Goal: Task Accomplishment & Management: Manage account settings

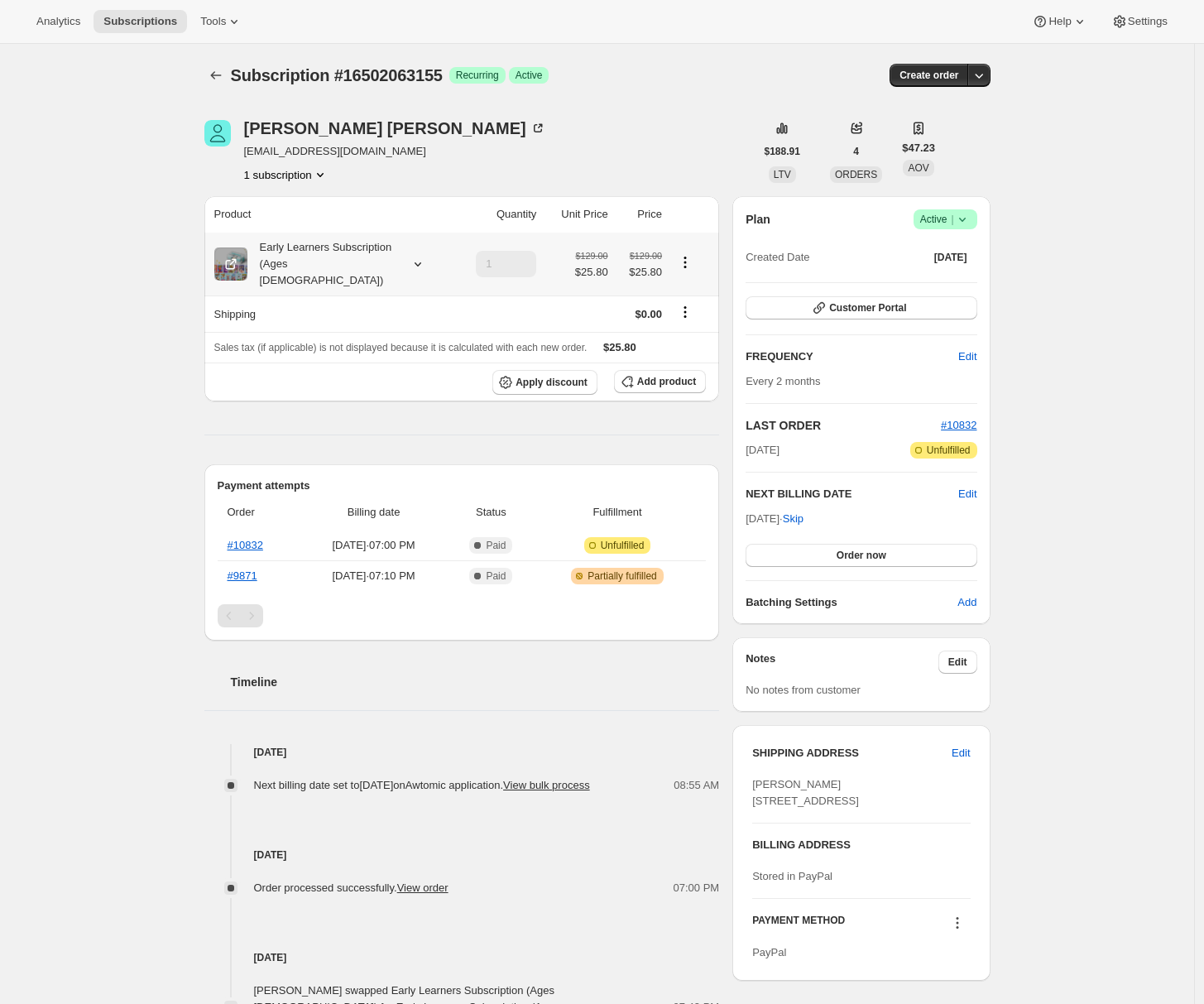
click at [322, 262] on div "Early Learners Subscription (Ages 3-5)" at bounding box center [321, 264] width 149 height 50
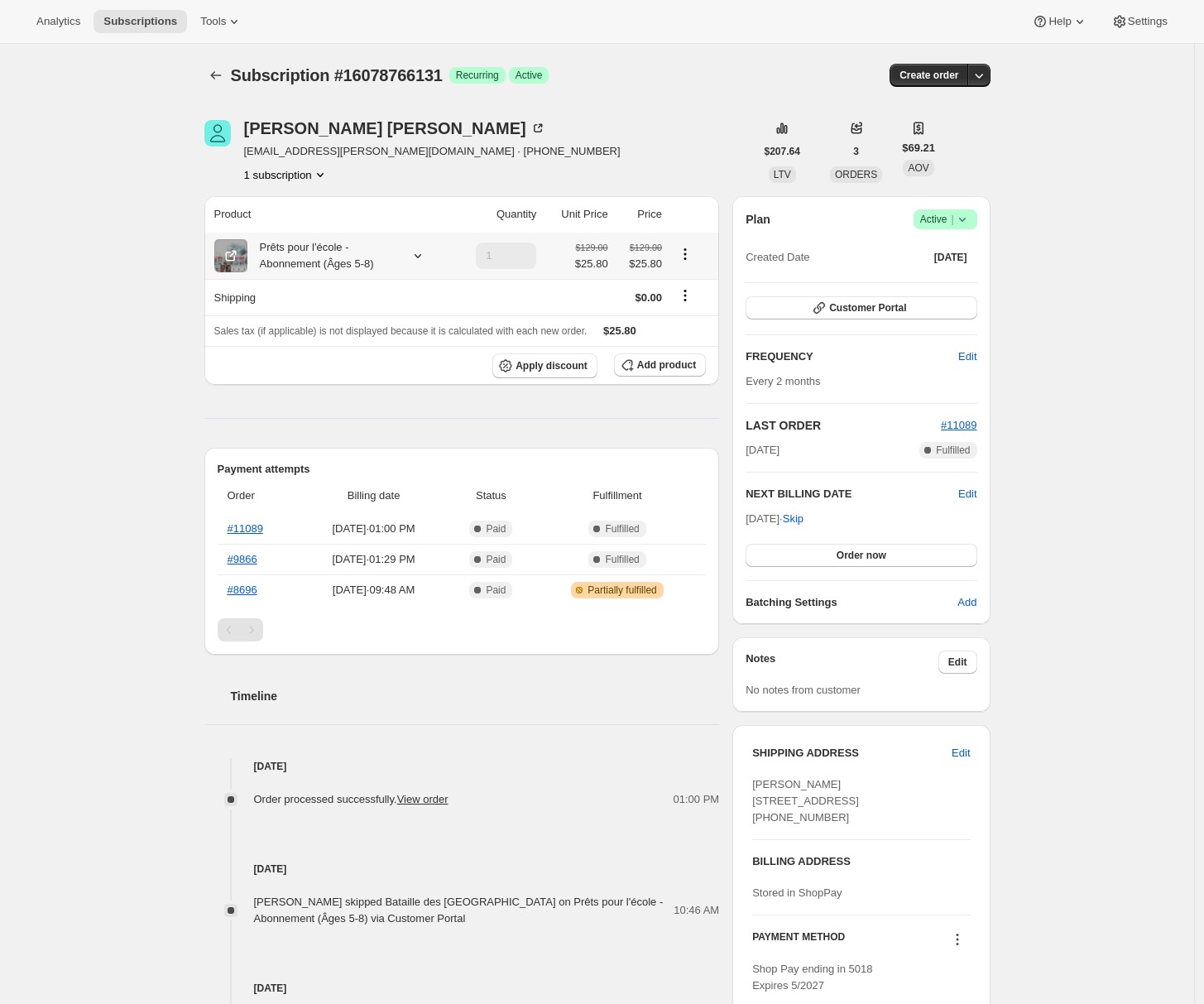
click at [406, 254] on div at bounding box center [415, 256] width 23 height 16
click at [78, 258] on div "Subscription #16078766131. This page is ready Subscription #16078766131 Success…" at bounding box center [597, 711] width 1194 height 1335
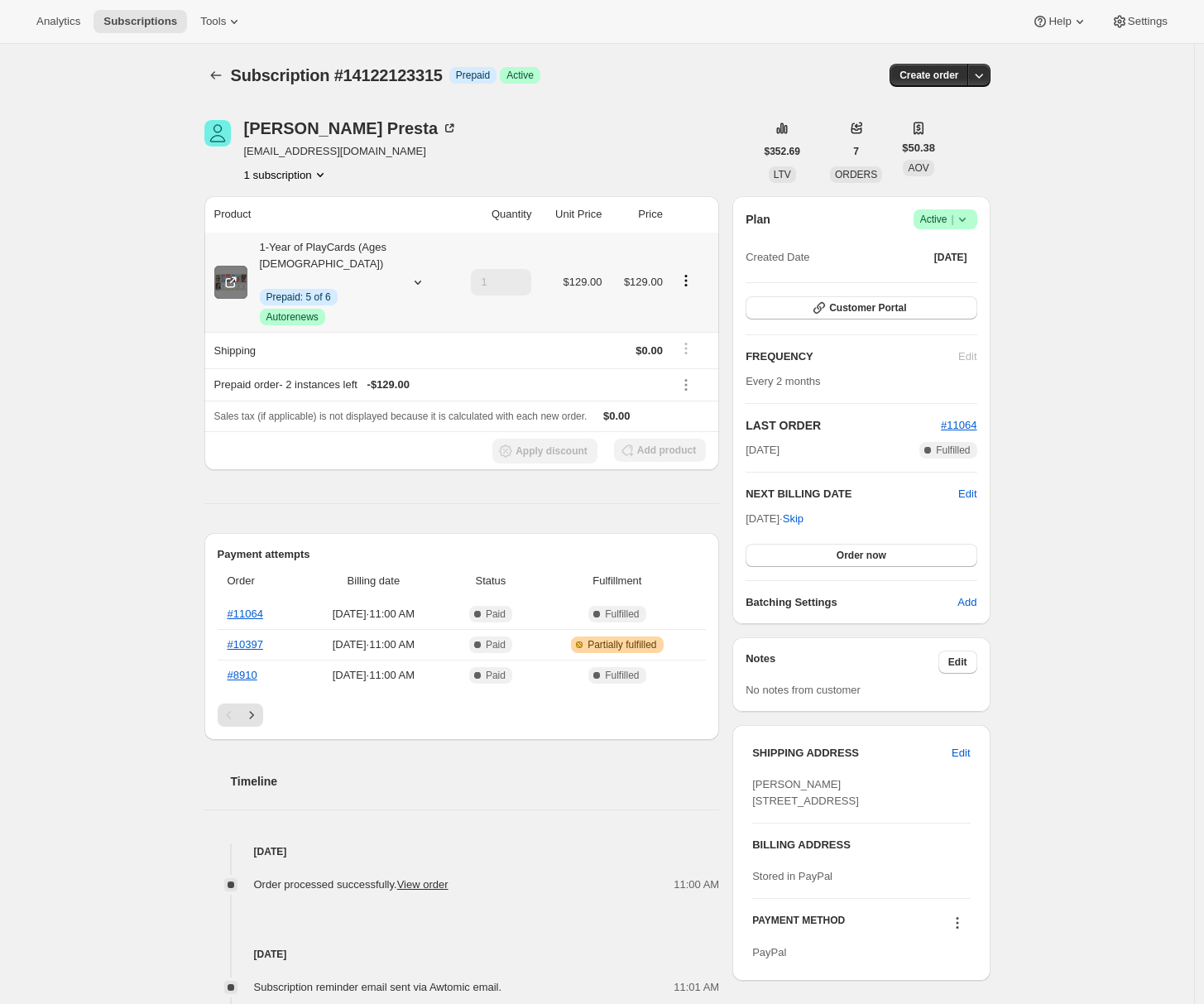
click at [231, 283] on icon at bounding box center [231, 282] width 16 height 16
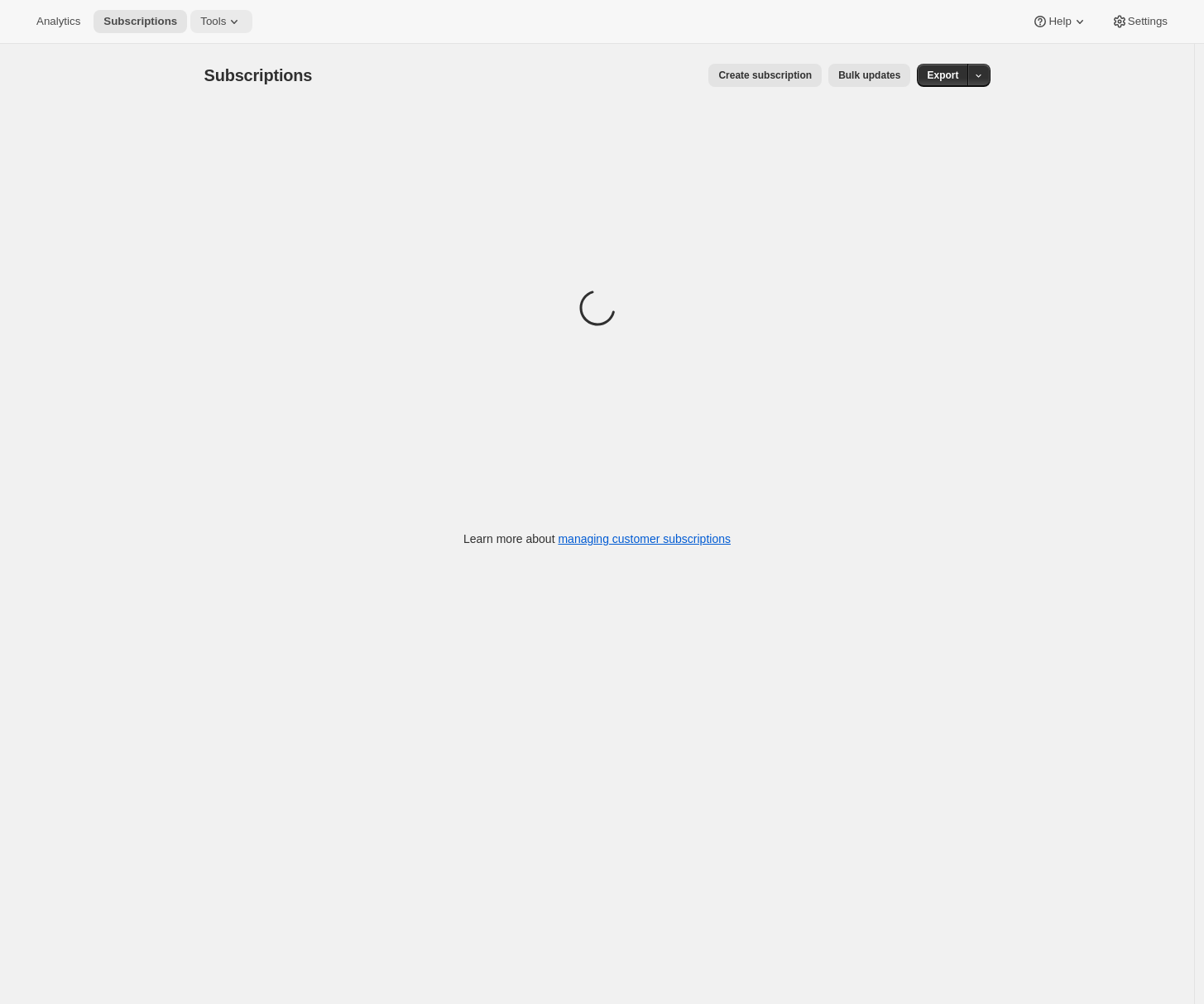
click at [234, 18] on icon at bounding box center [234, 22] width 16 height 16
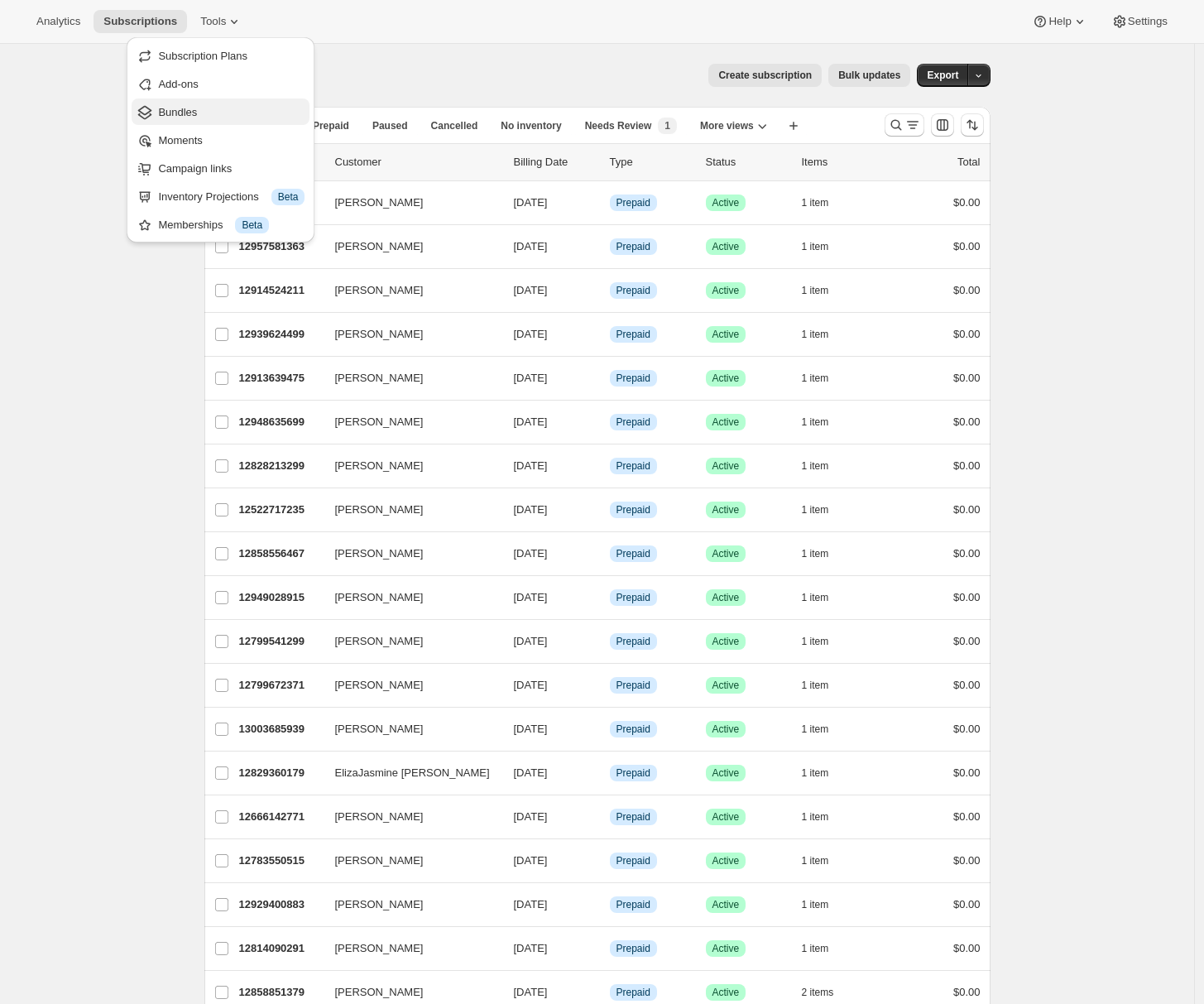
click at [188, 118] on span "Bundles" at bounding box center [177, 113] width 39 height 13
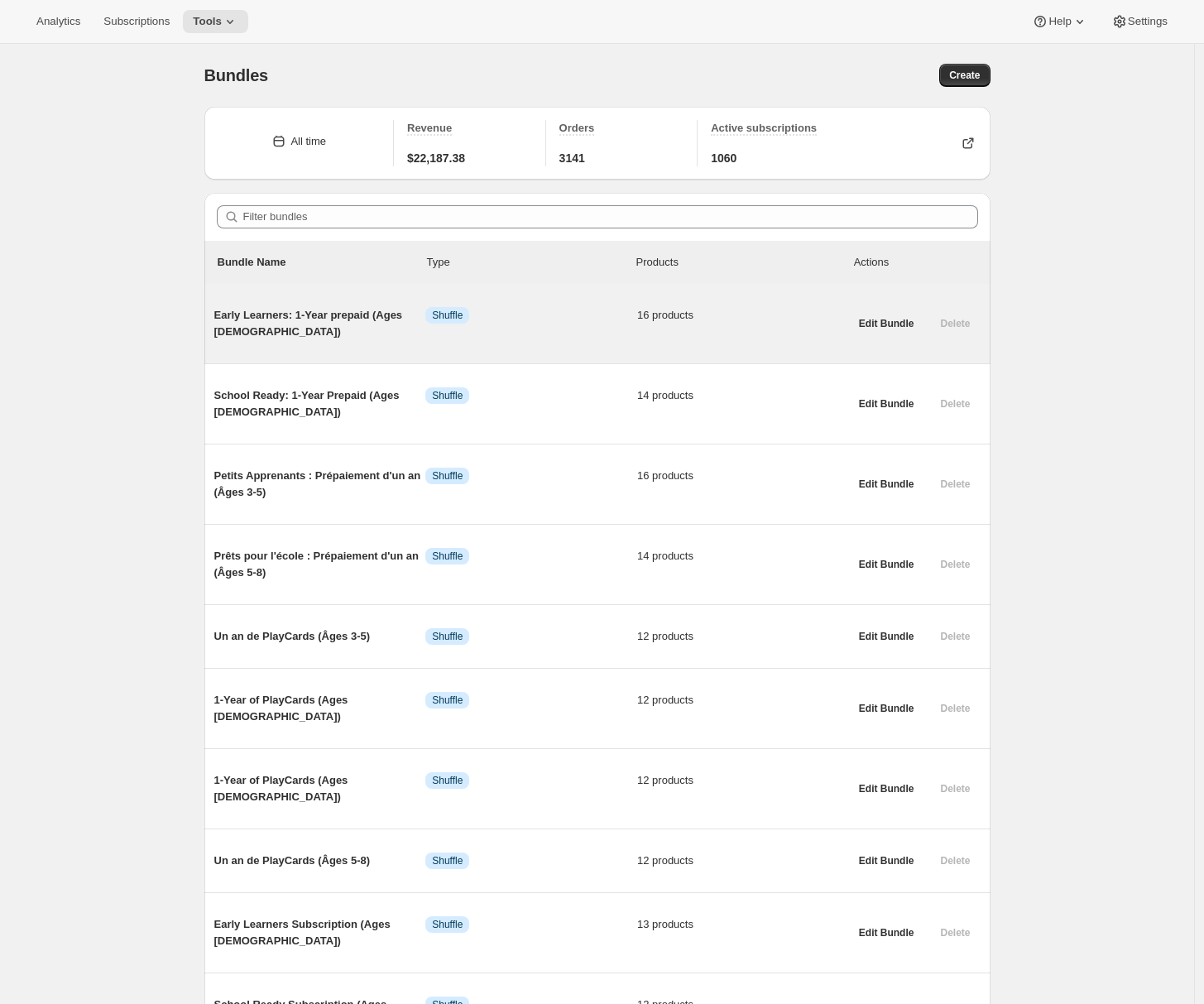
click at [319, 351] on div "Early Learners: 1-Year prepaid (Ages 3-5) Info Shuffle 16 products" at bounding box center [531, 323] width 635 height 59
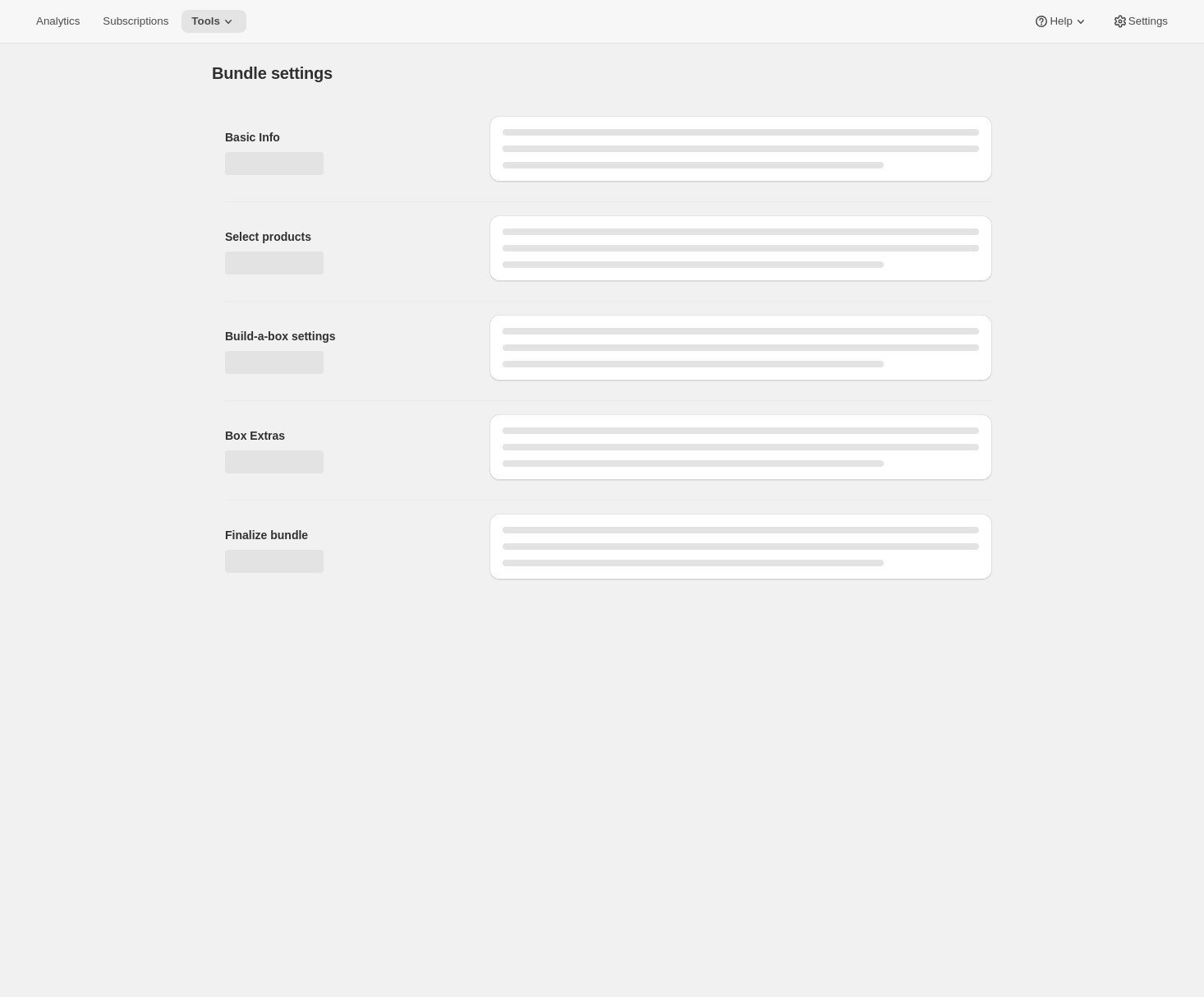
type input "Early Learners: 1-Year prepaid (Ages 3-5)"
type input "1-Year of PlayCards (Ages [DEMOGRAPHIC_DATA])"
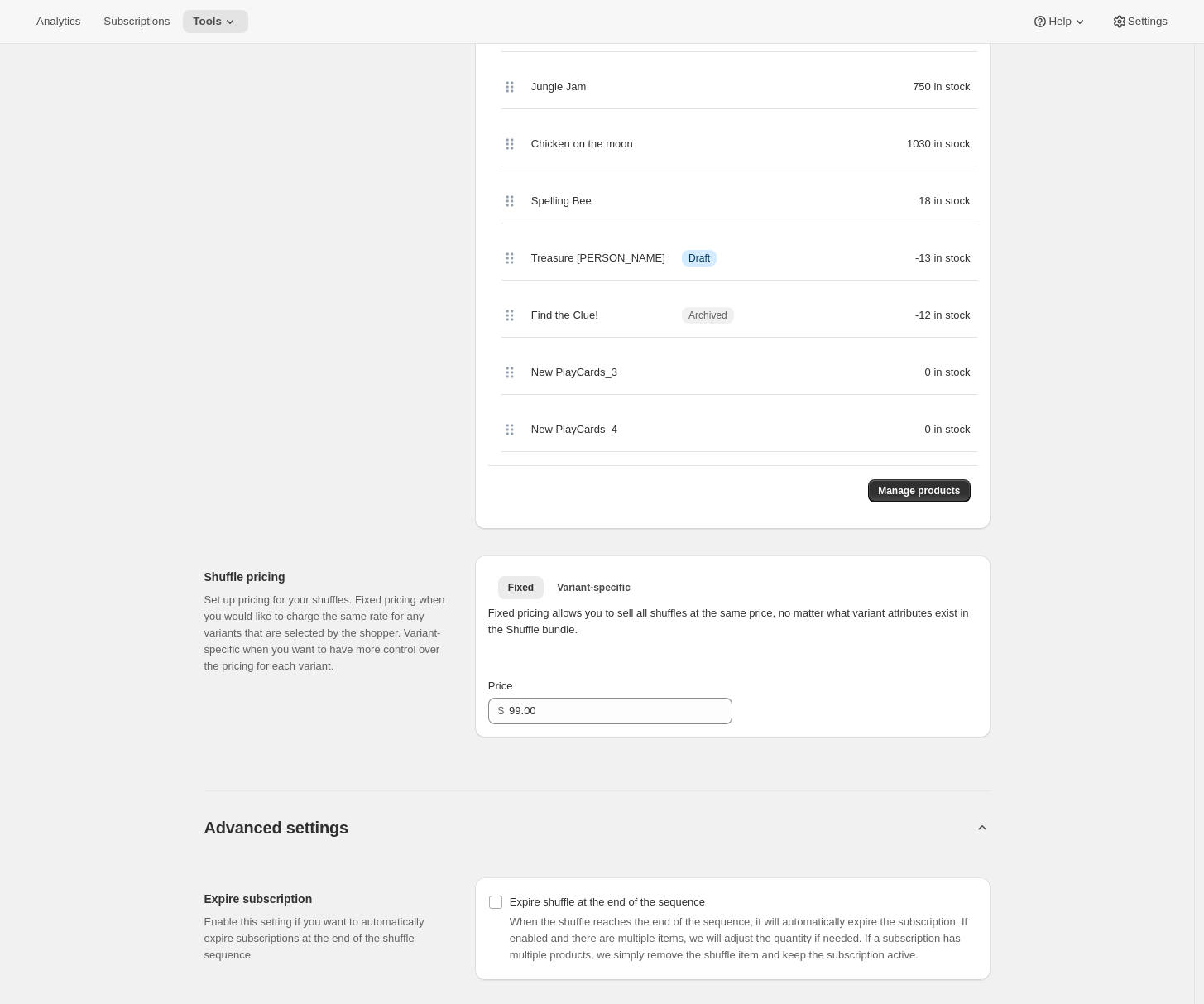
scroll to position [833, 0]
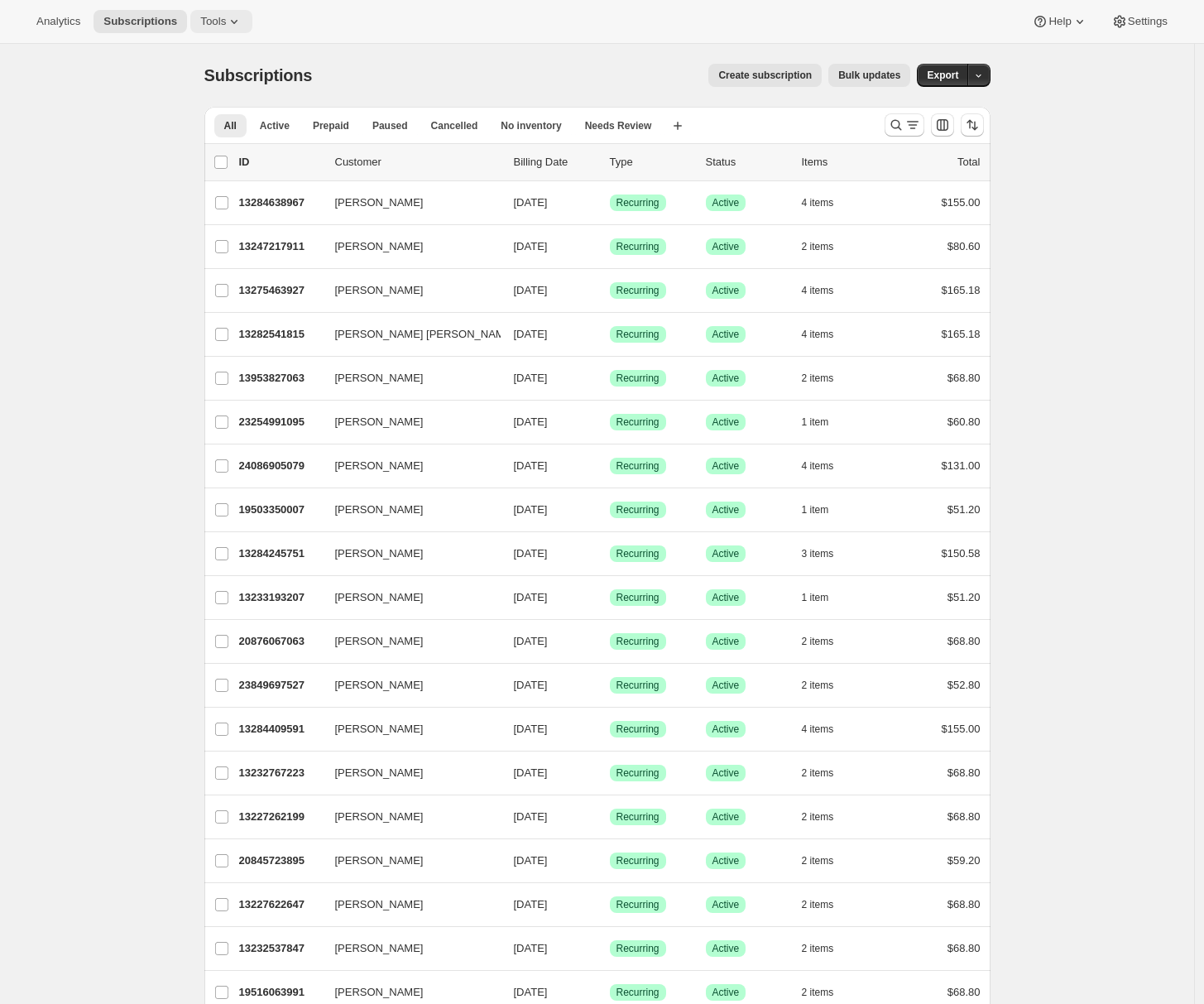
click at [230, 23] on icon at bounding box center [234, 22] width 16 height 16
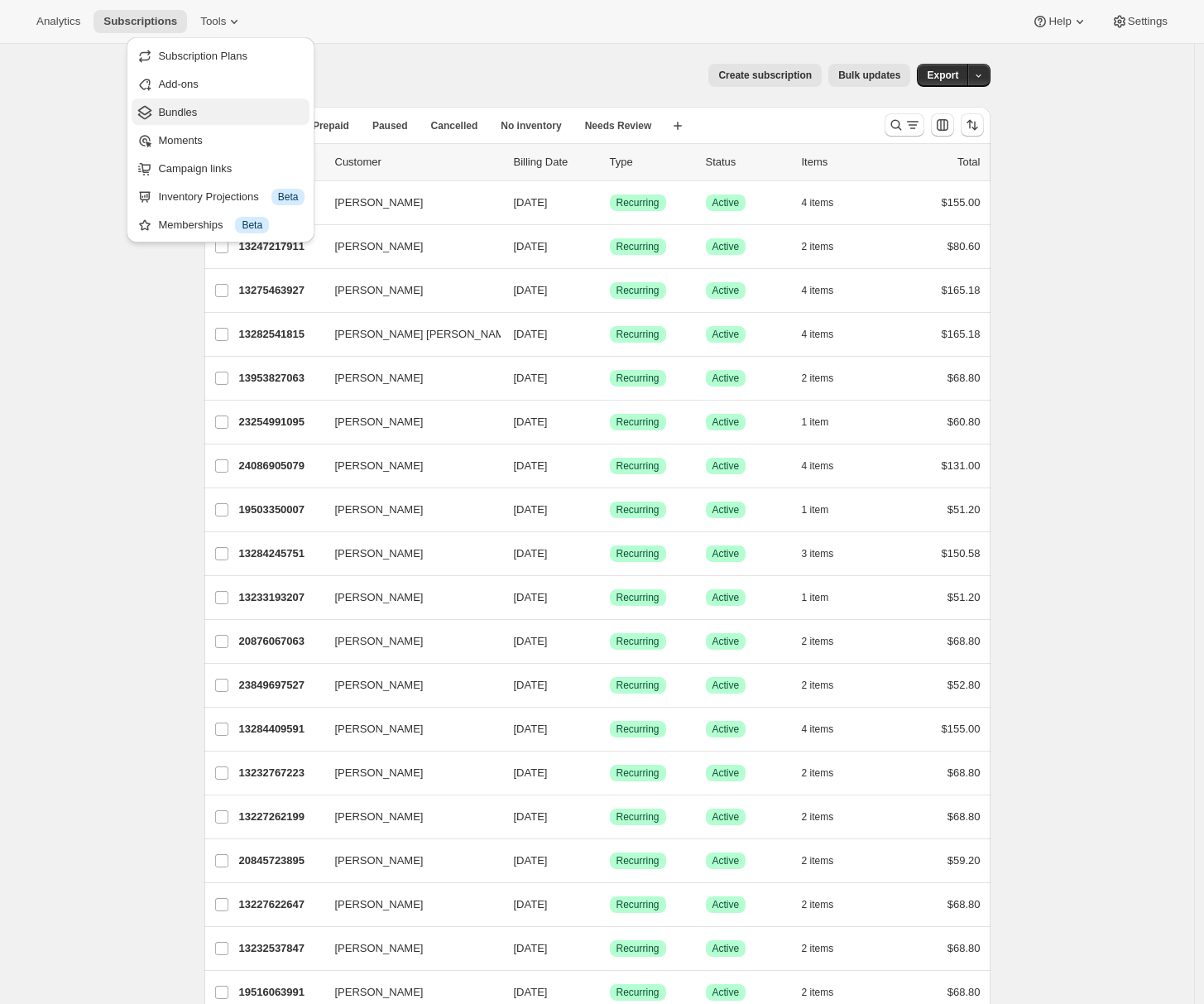
click at [204, 116] on span "Bundles" at bounding box center [231, 113] width 147 height 16
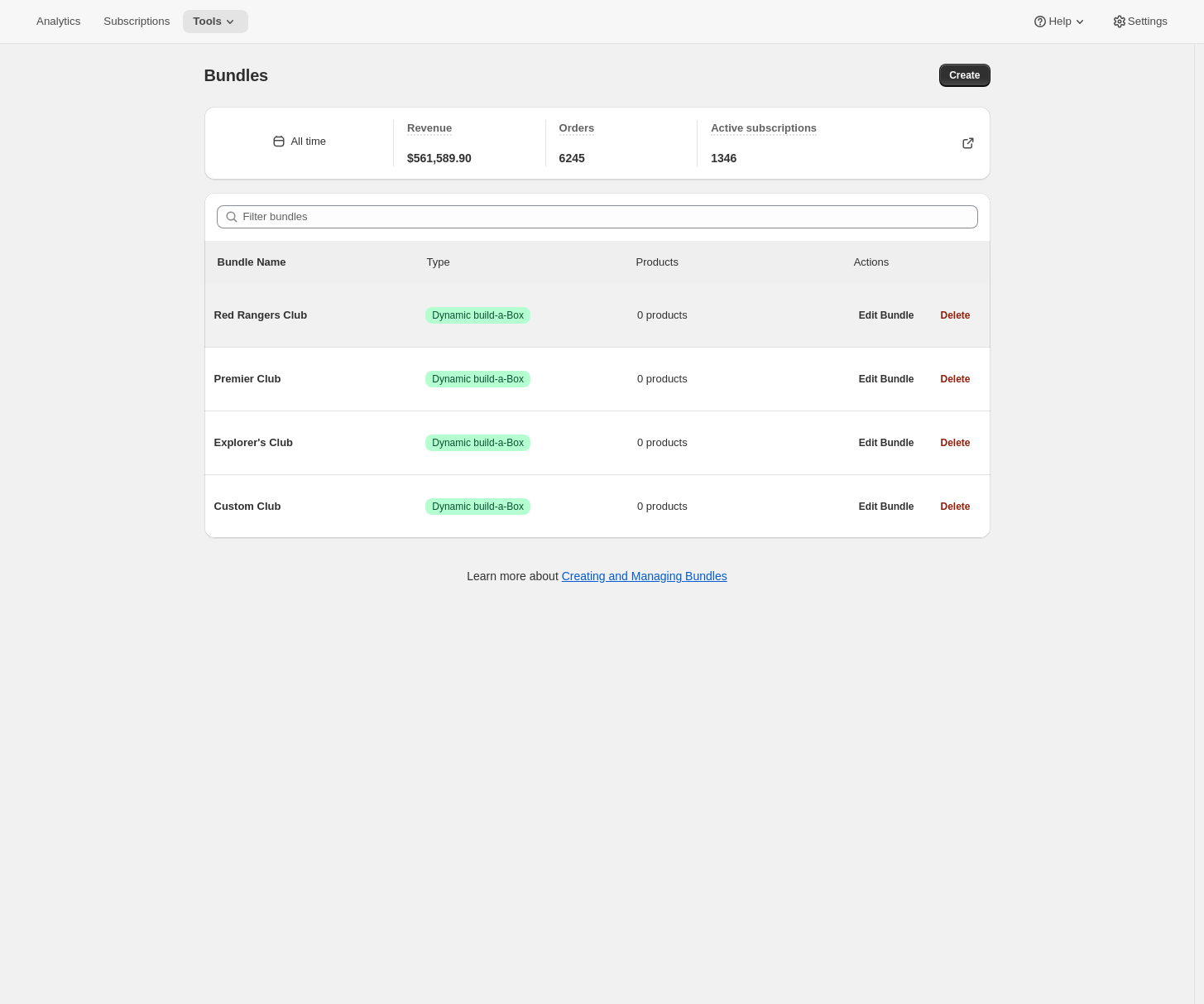
click at [322, 315] on span "Red Rangers Club" at bounding box center [320, 315] width 212 height 16
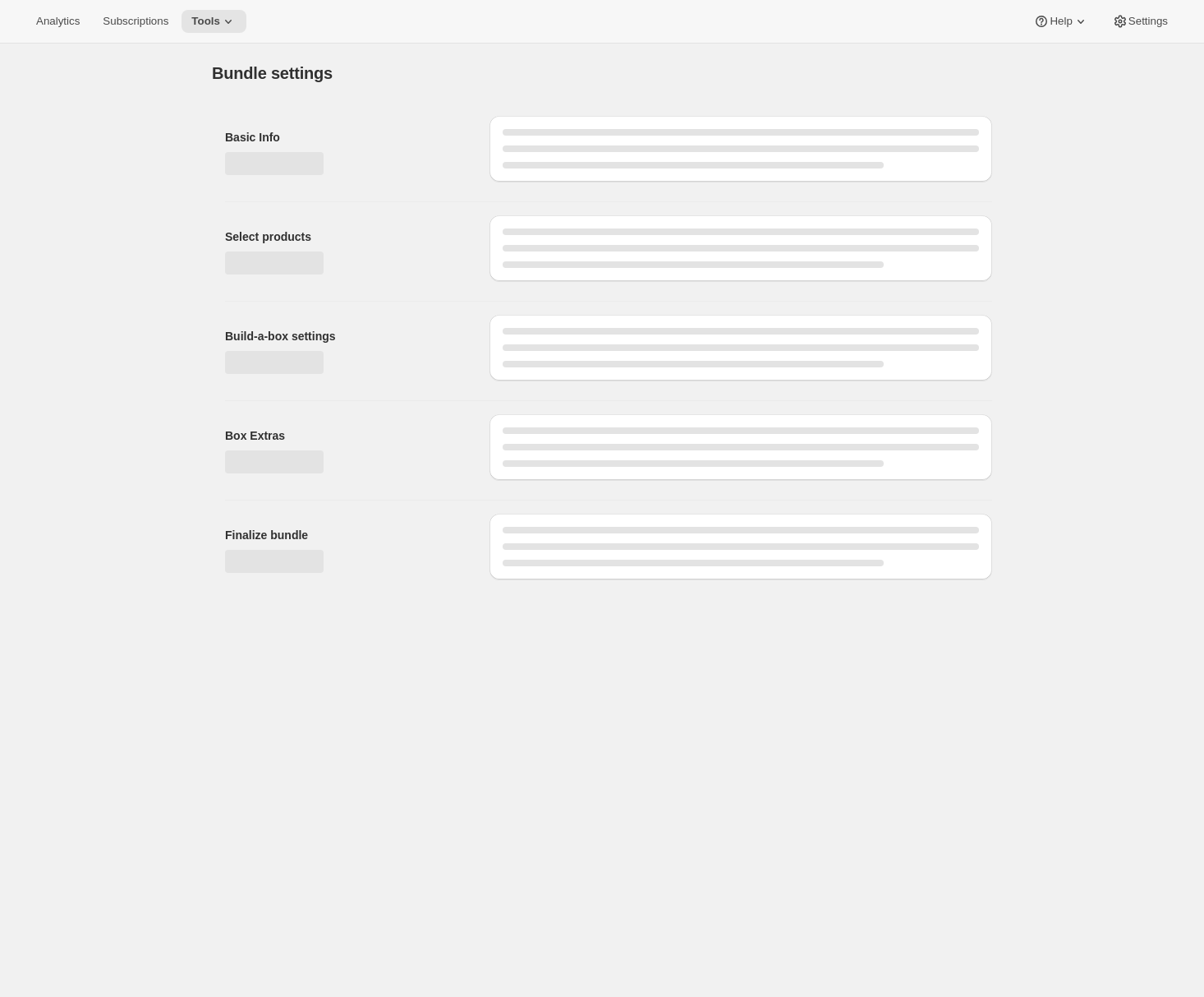
type input "Red Rangers Club"
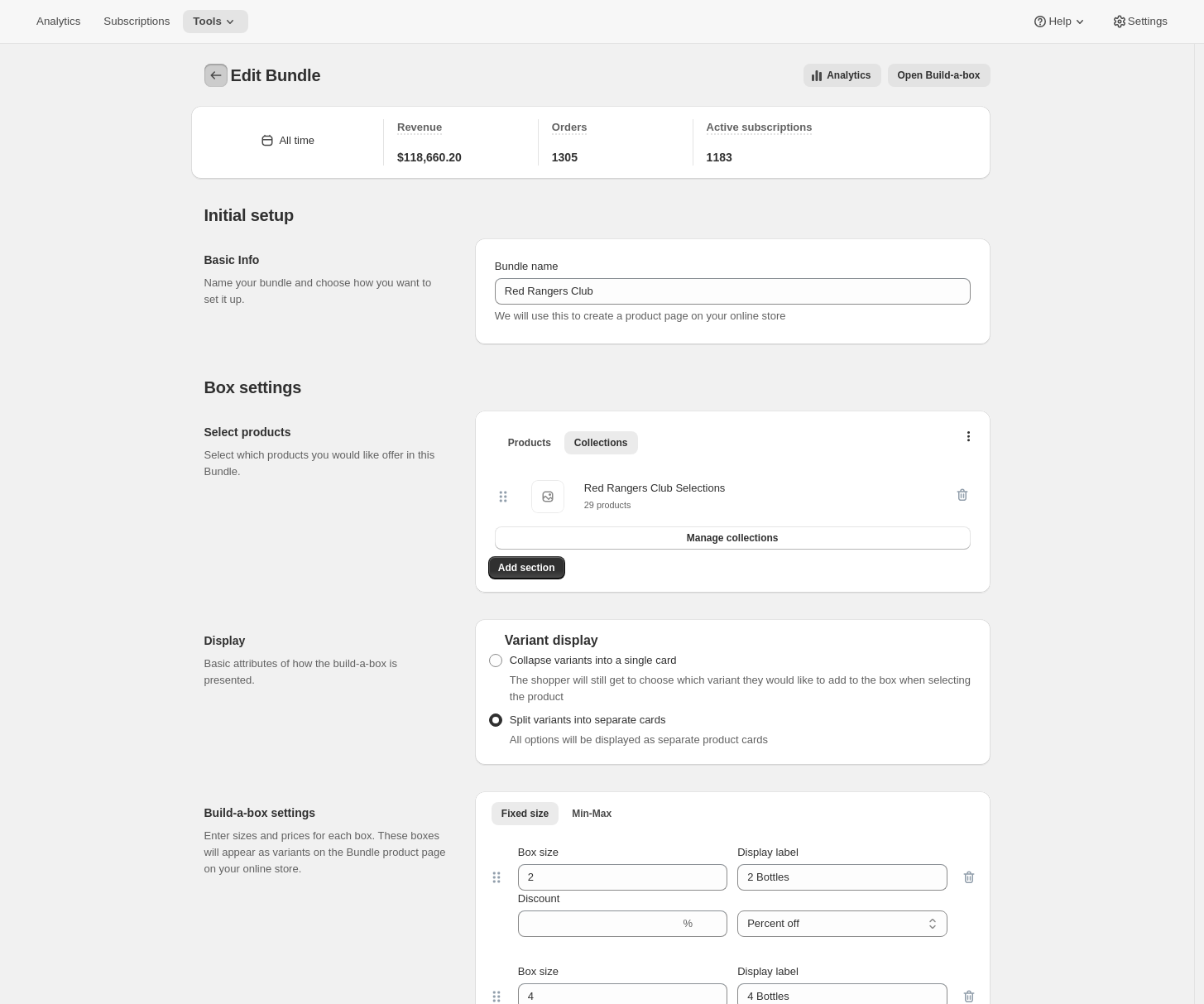
click at [224, 72] on icon "Bundles" at bounding box center [216, 75] width 16 height 16
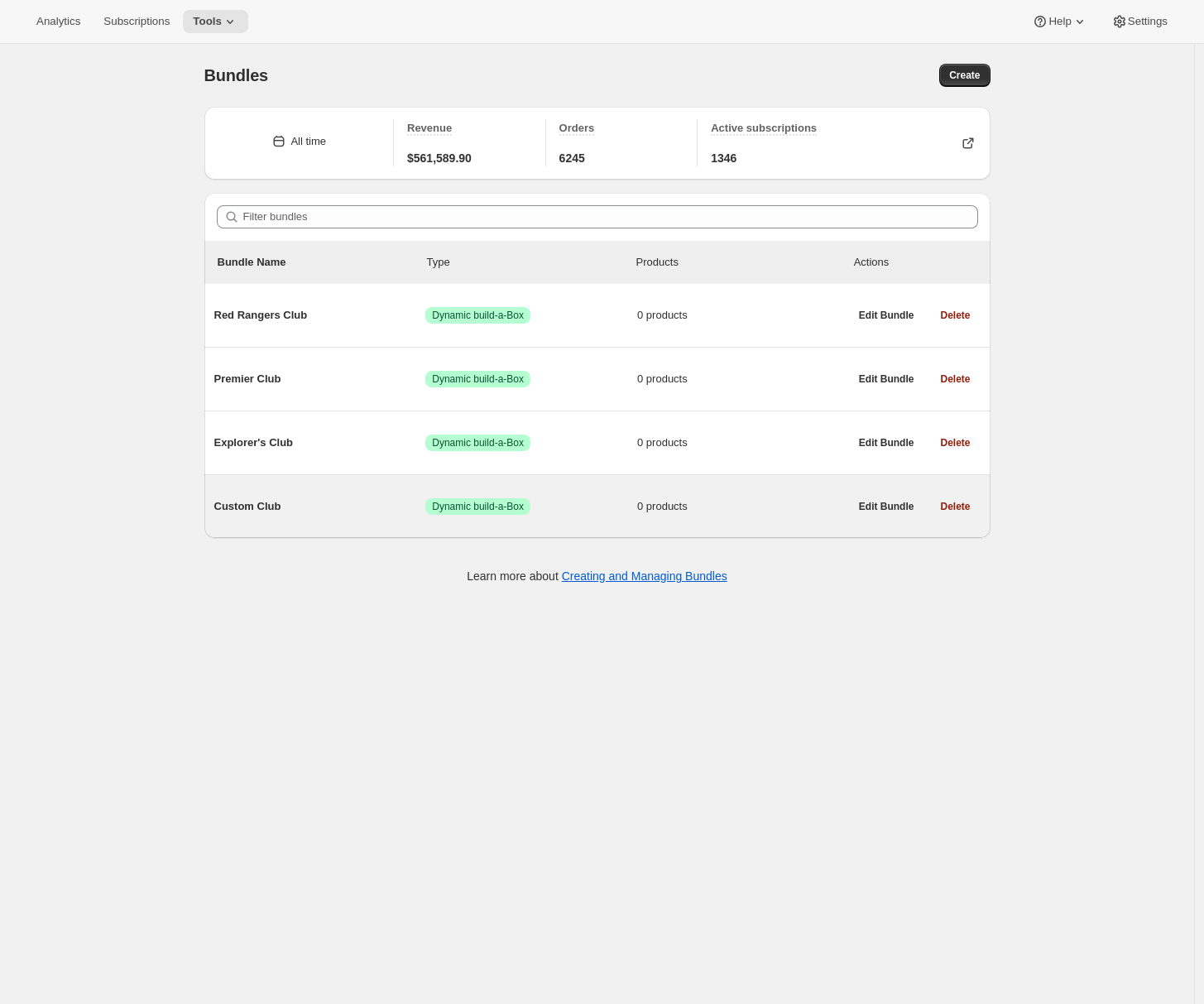
click at [341, 514] on span "Custom Club" at bounding box center [320, 506] width 212 height 16
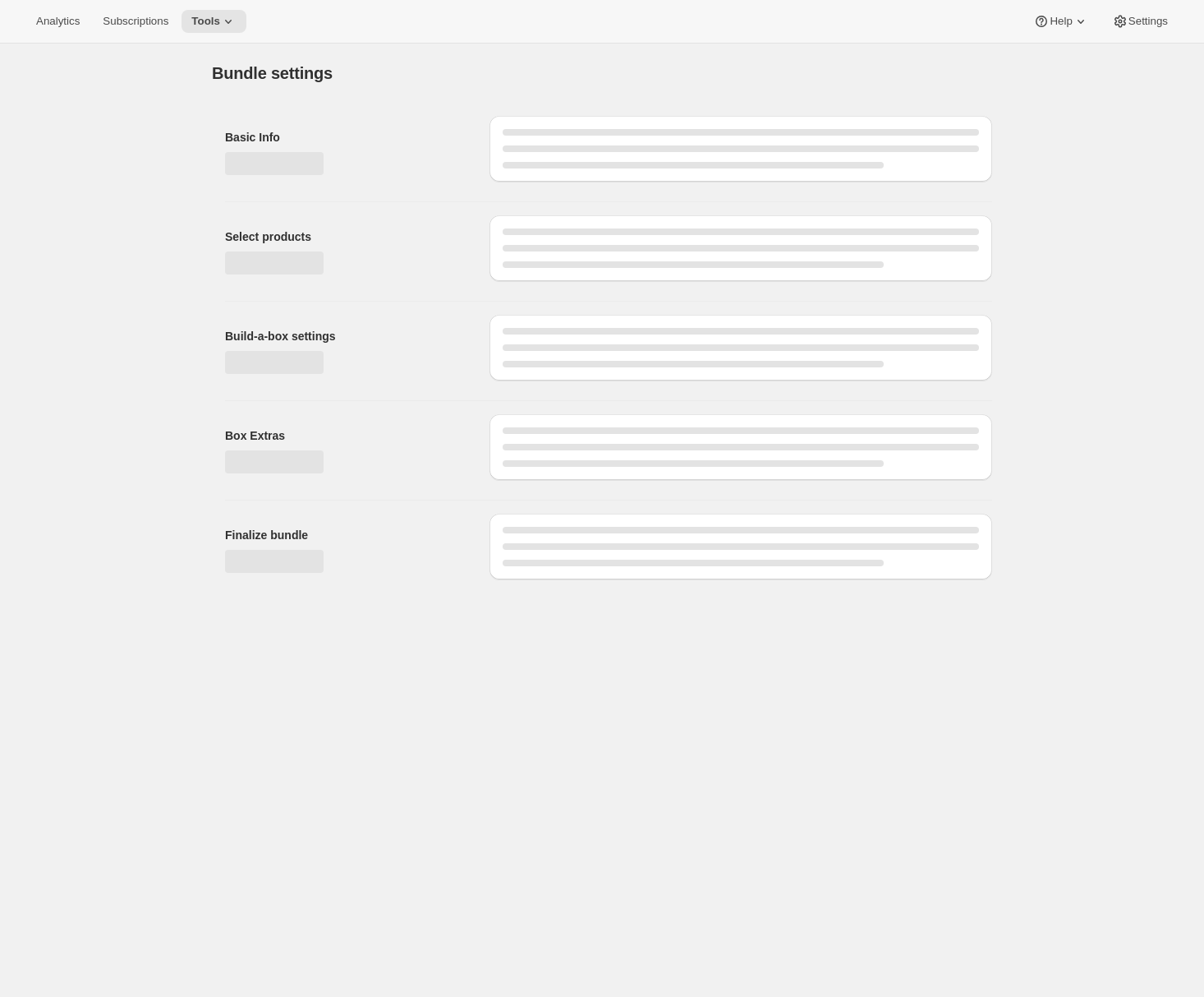
type input "Custom Club"
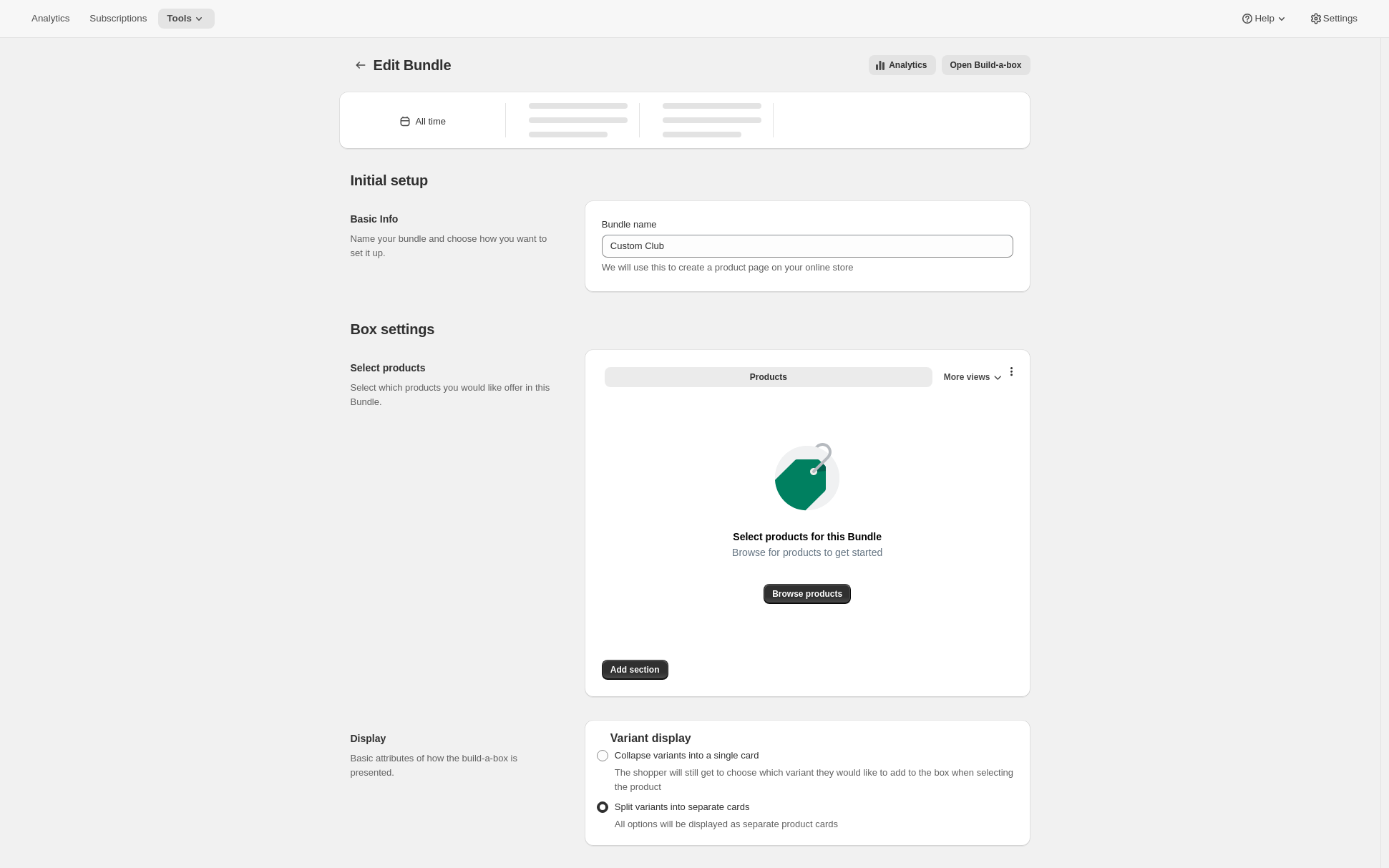
type input "Custom Club"
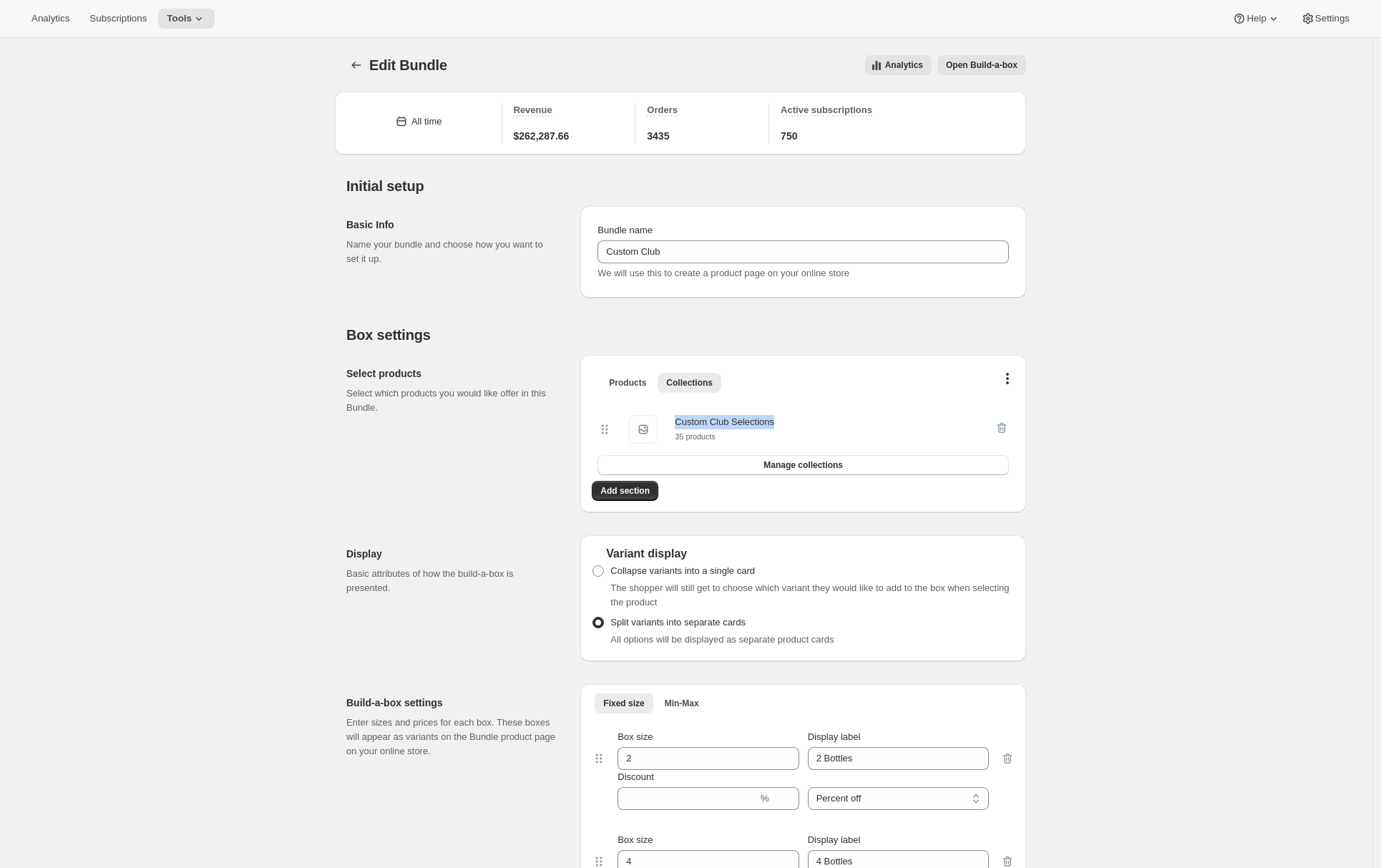
drag, startPoint x: 682, startPoint y: 420, endPoint x: 803, endPoint y: 422, distance: 121.0
click at [803, 422] on div "Custom Club Selections Custom Club Selections 35 products" at bounding box center [796, 429] width 397 height 29
copy div "Custom Club Selections"
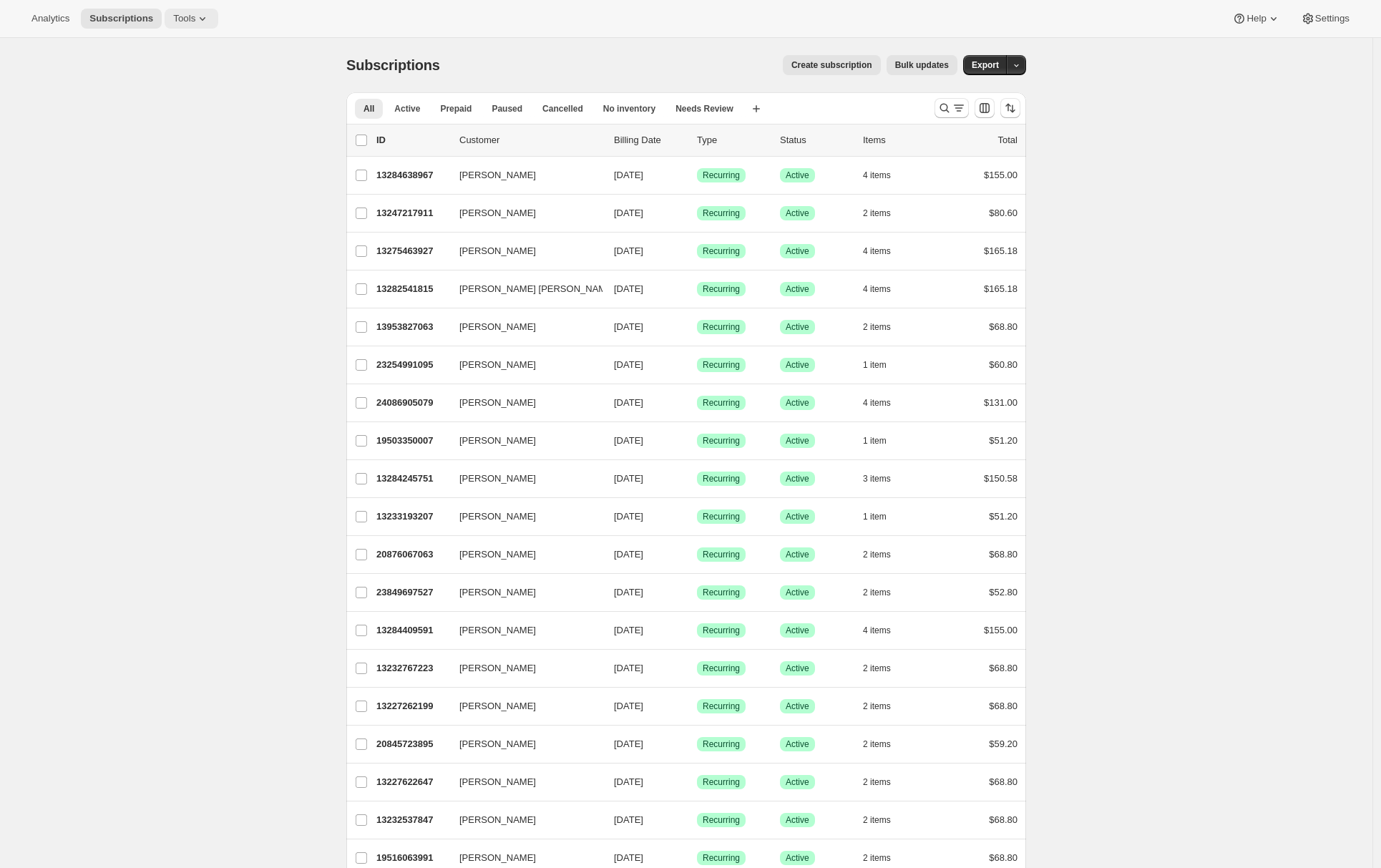
click at [192, 20] on span "Tools" at bounding box center [184, 19] width 22 height 12
click at [178, 100] on span "Bundles" at bounding box center [200, 97] width 127 height 14
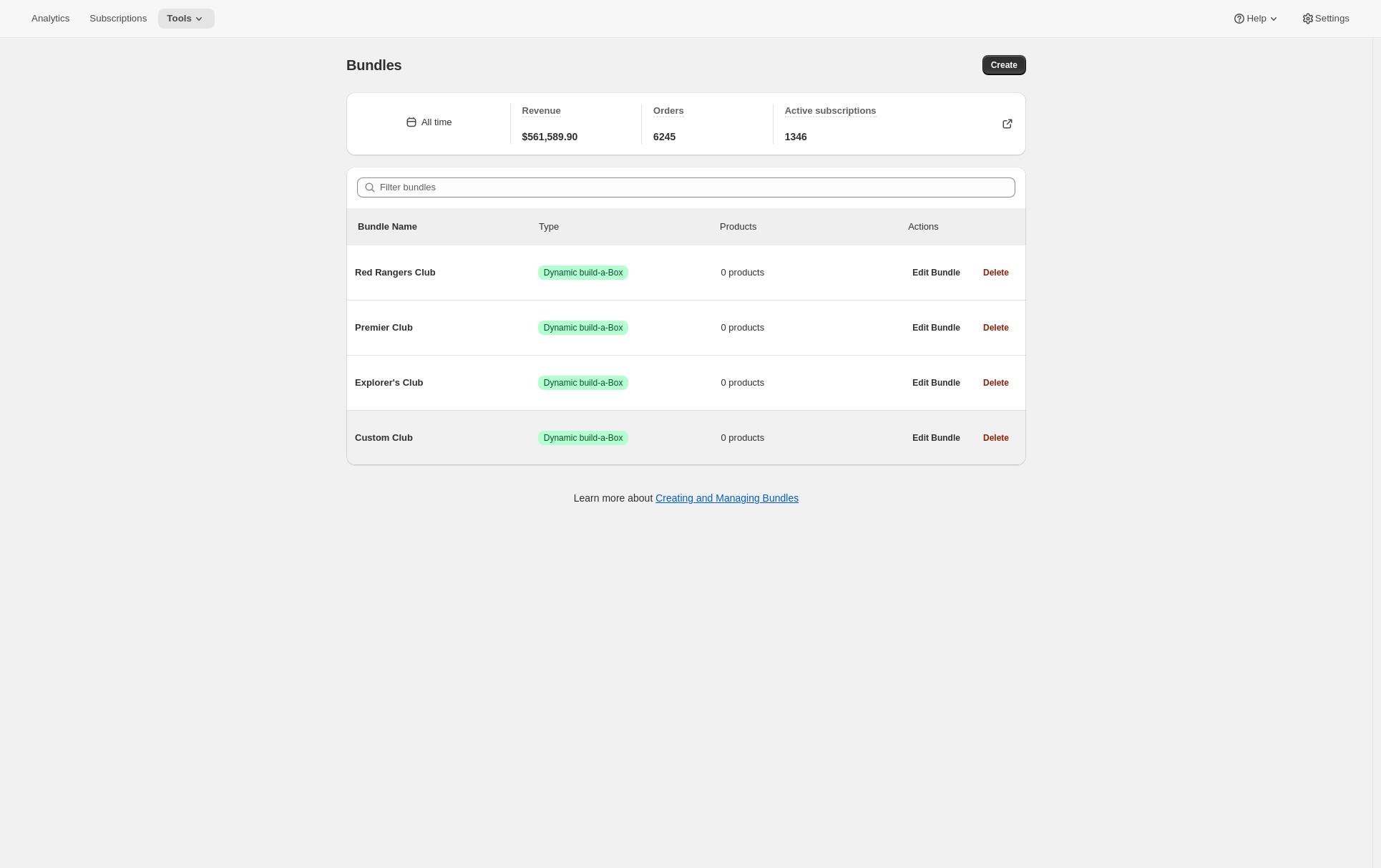
click at [449, 445] on span "Custom Club" at bounding box center [446, 438] width 183 height 14
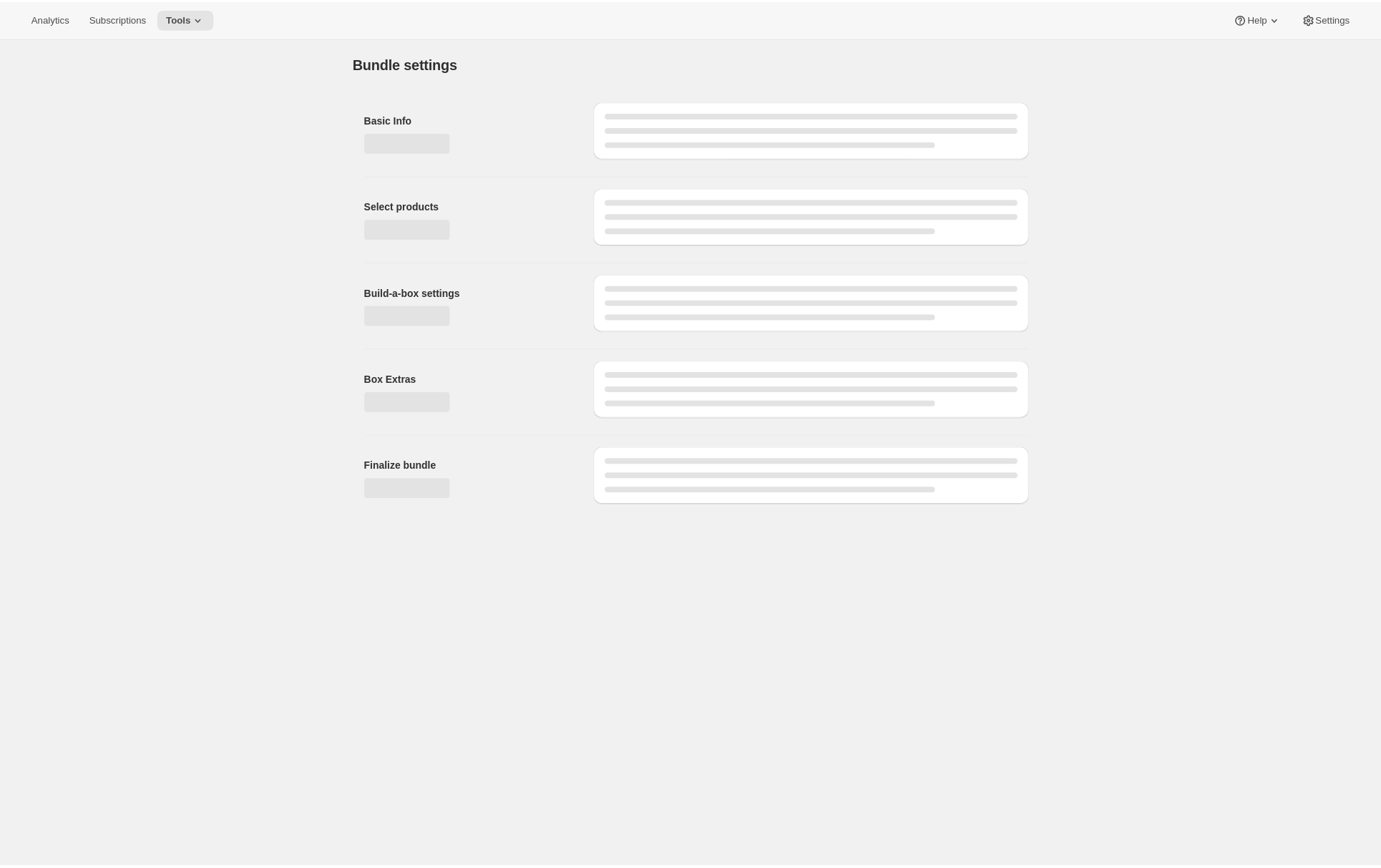
type input "Custom Club"
